Goal: Communication & Community: Answer question/provide support

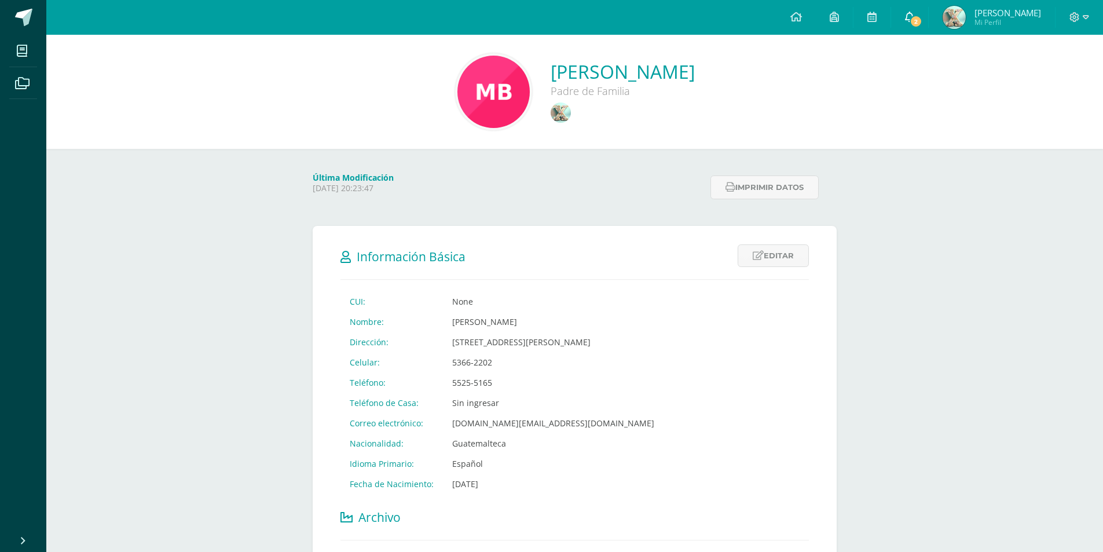
click at [914, 18] on icon at bounding box center [909, 17] width 9 height 10
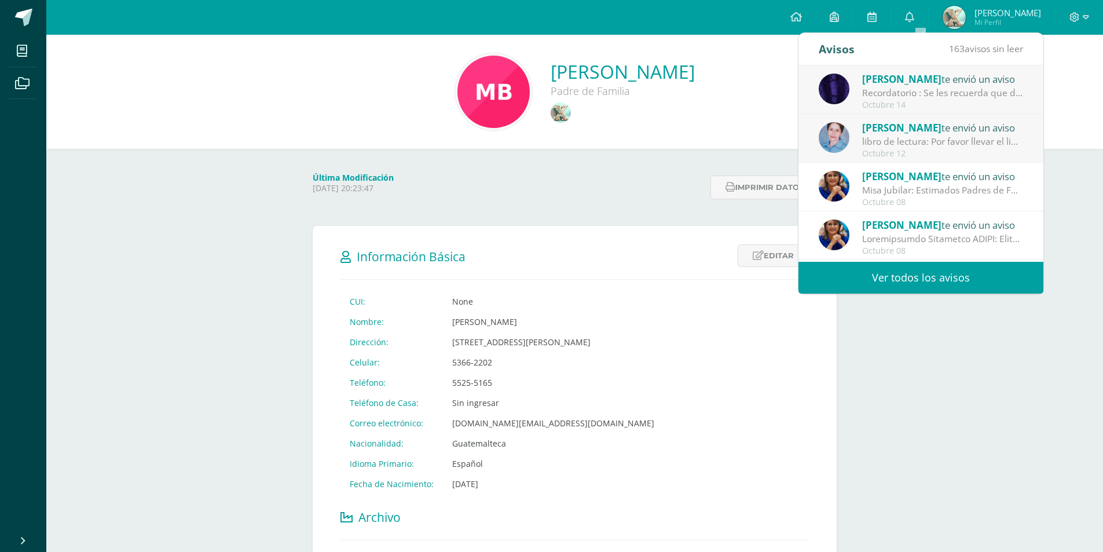
click at [943, 96] on div "Recordatorio : Se les recuerda que deben completar su evaluación en la platafor…" at bounding box center [942, 92] width 161 height 13
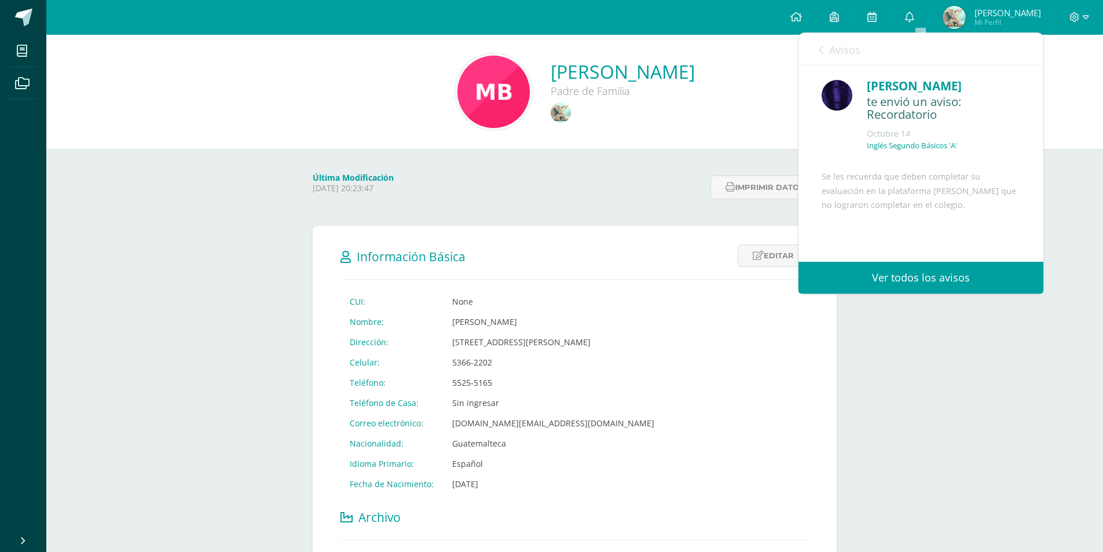
click at [919, 273] on link "Ver todos los avisos" at bounding box center [920, 278] width 245 height 32
click at [825, 49] on link "Avisos" at bounding box center [839, 49] width 42 height 33
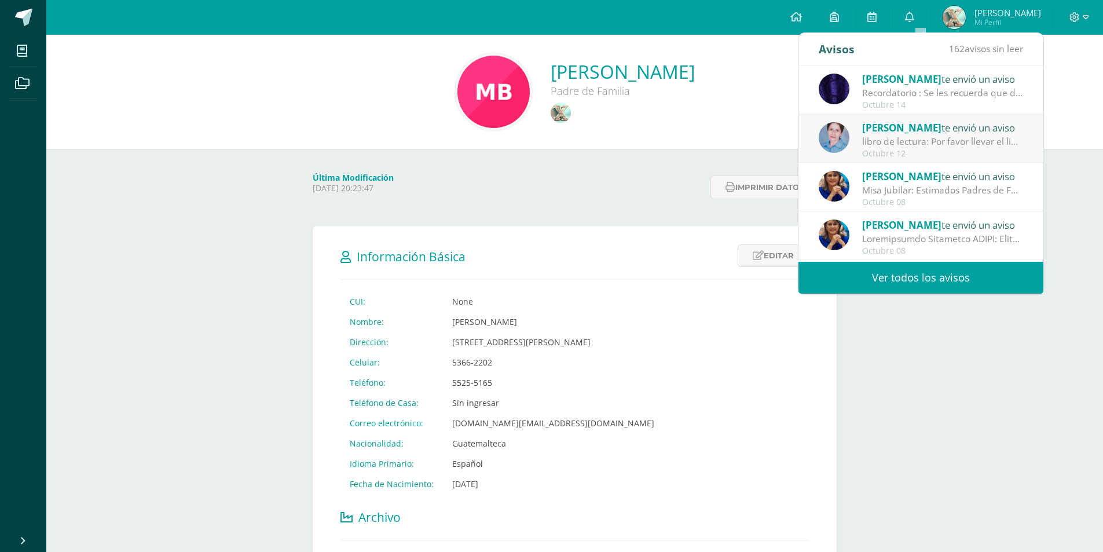
click at [909, 152] on div "Octubre 12" at bounding box center [942, 154] width 161 height 10
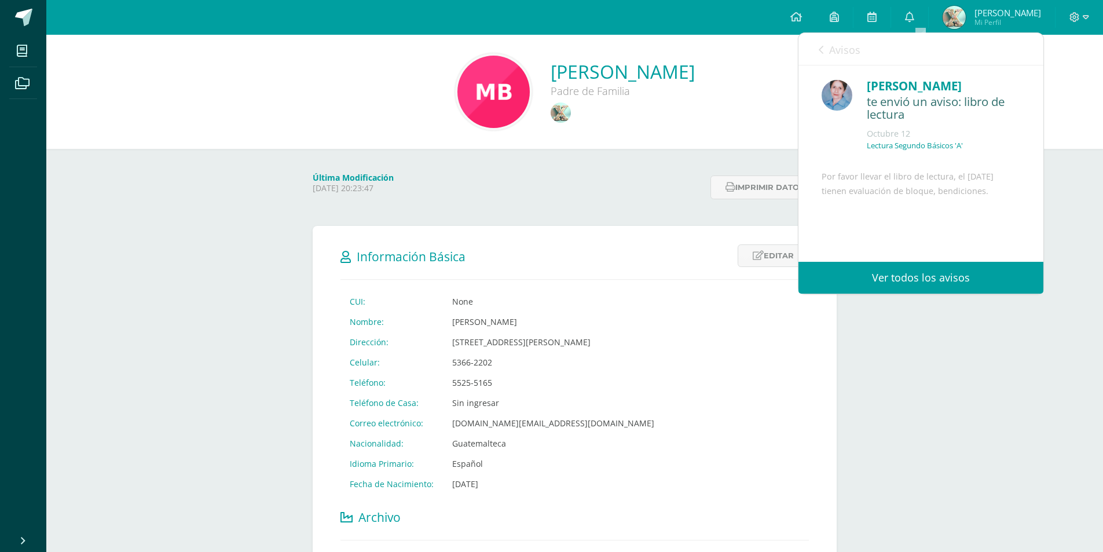
click at [839, 112] on div "[PERSON_NAME] te envió un aviso: libro de lectura [DATE] Lectura Segundo Básico…" at bounding box center [920, 119] width 199 height 84
click at [834, 48] on span "Avisos" at bounding box center [844, 50] width 31 height 14
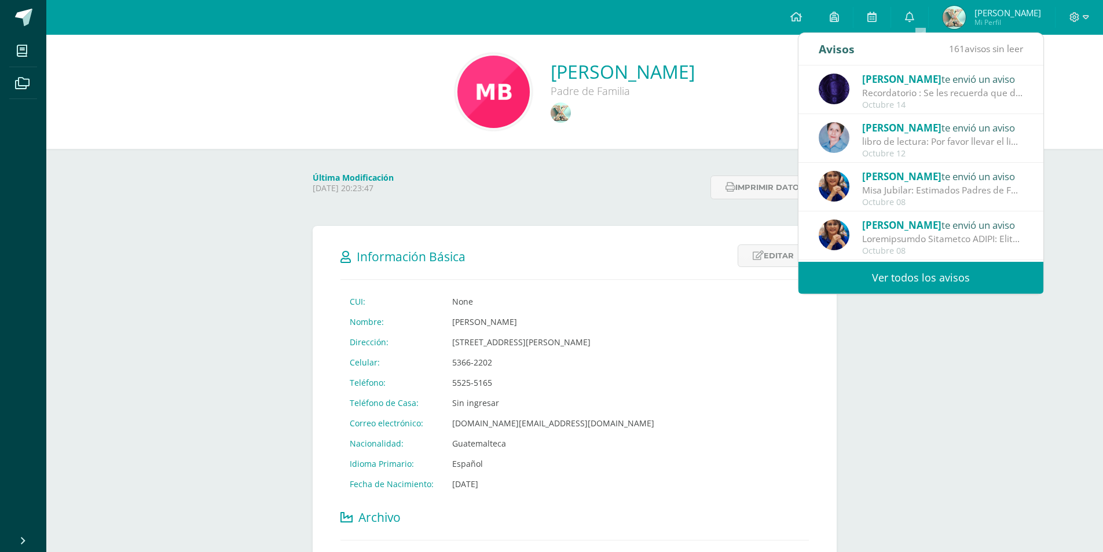
click at [821, 49] on div "Avisos" at bounding box center [836, 49] width 36 height 32
click at [690, 141] on div "[PERSON_NAME] Padre de Familia" at bounding box center [574, 92] width 1056 height 114
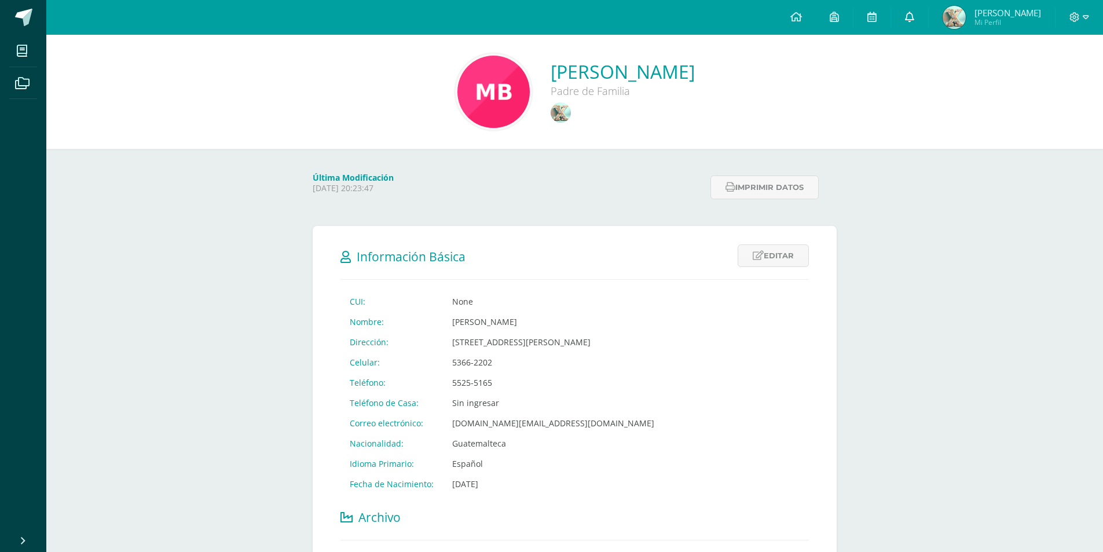
drag, startPoint x: 922, startPoint y: 18, endPoint x: 916, endPoint y: 16, distance: 6.2
click at [914, 17] on icon at bounding box center [909, 17] width 9 height 10
